Goal: Information Seeking & Learning: Find specific page/section

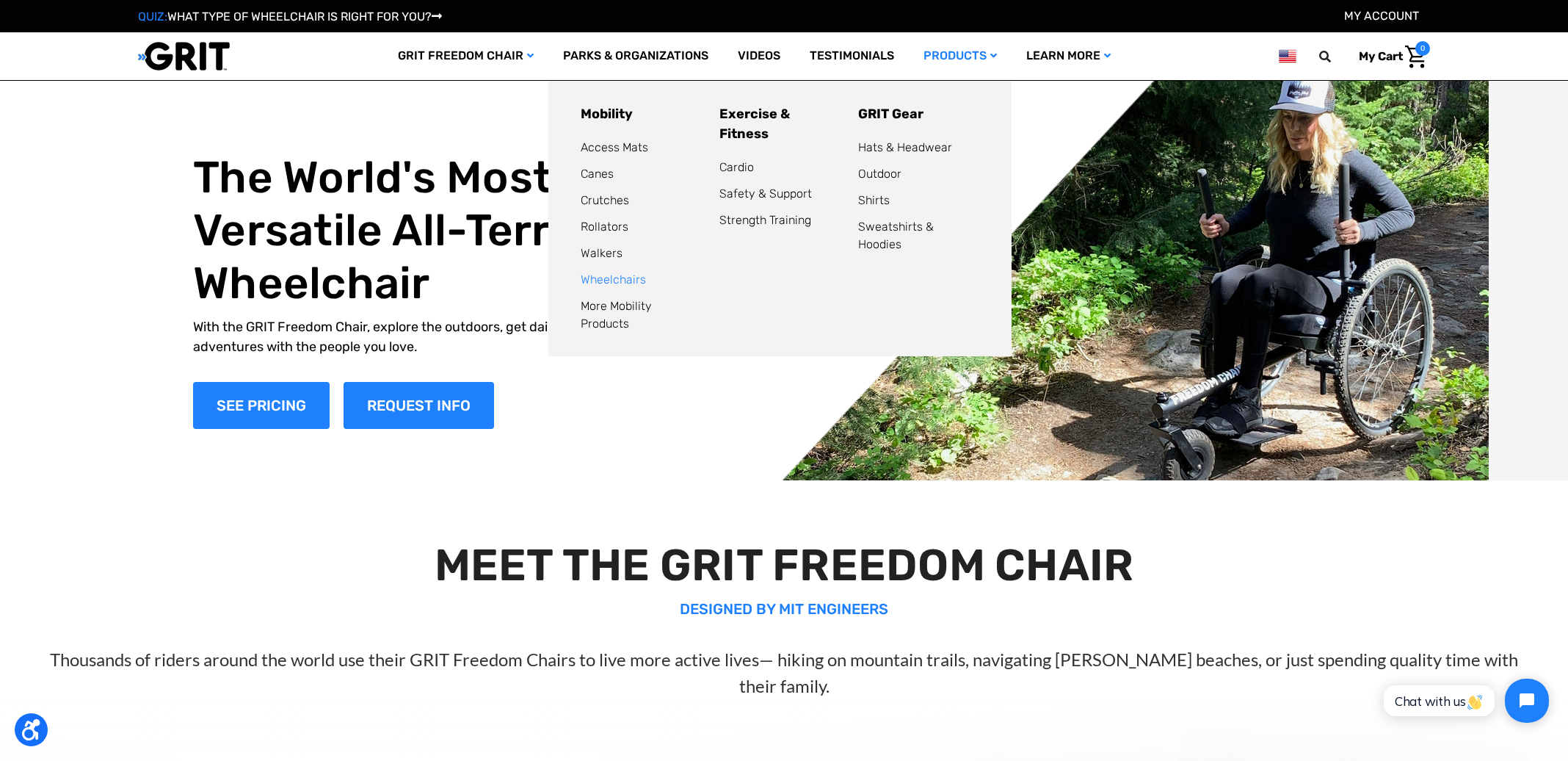
click at [605, 277] on link "Wheelchairs" at bounding box center [613, 279] width 65 height 14
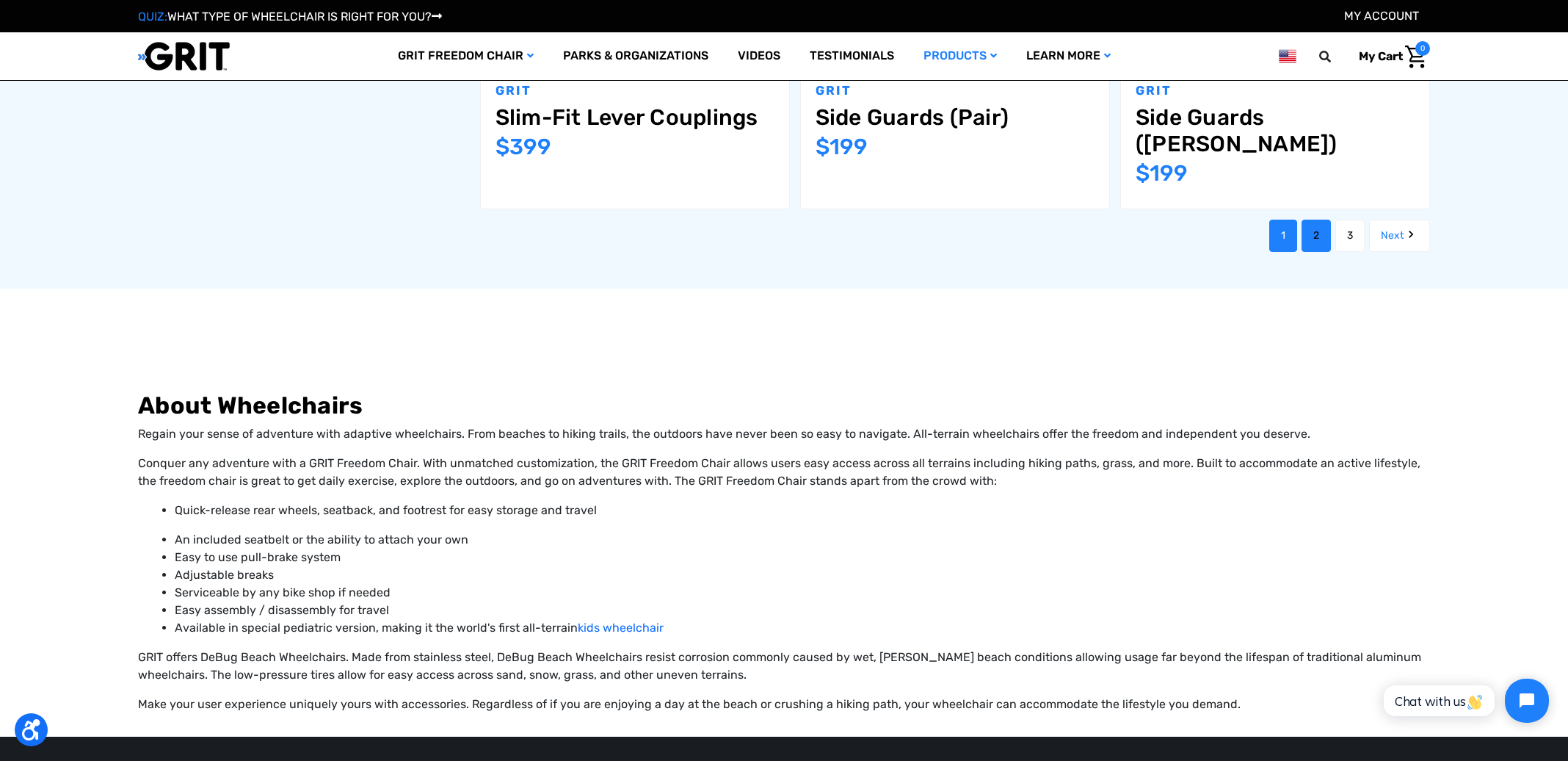
click at [1319, 220] on link "2" at bounding box center [1317, 236] width 29 height 32
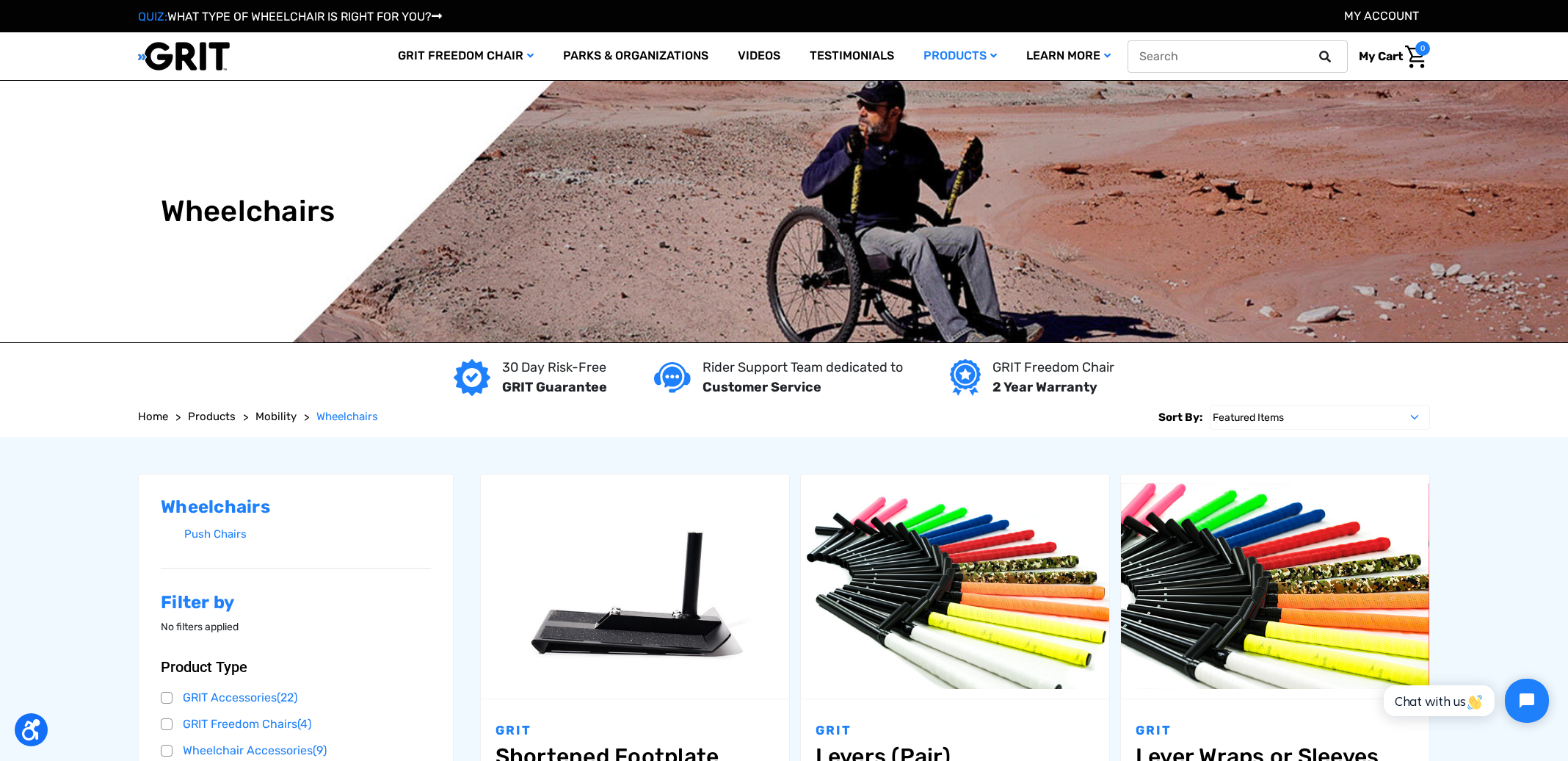
click at [1287, 54] on input "text" at bounding box center [1238, 56] width 221 height 32
type input "robooter"
click at [1326, 57] on icon at bounding box center [1325, 56] width 12 height 12
click at [1241, 56] on input "robooter" at bounding box center [1238, 56] width 221 height 32
click at [1315, 50] on button at bounding box center [1330, 56] width 29 height 13
